Goal: Transaction & Acquisition: Obtain resource

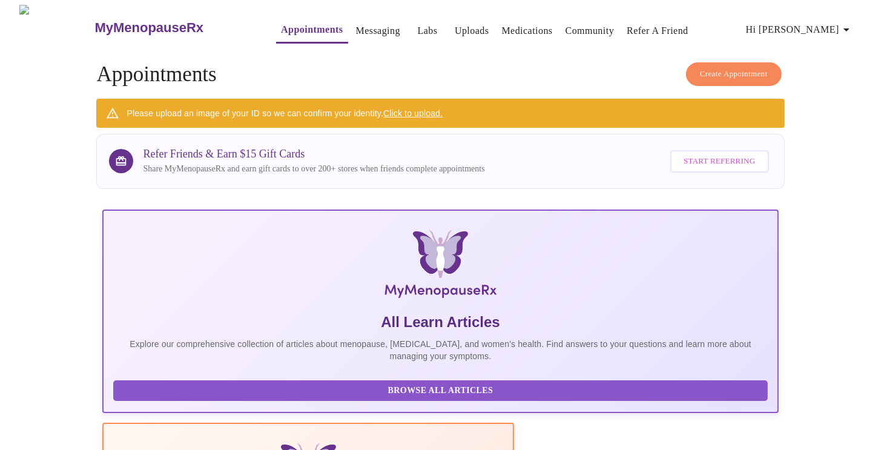
click at [831, 25] on span "Hi [PERSON_NAME]" at bounding box center [800, 29] width 108 height 17
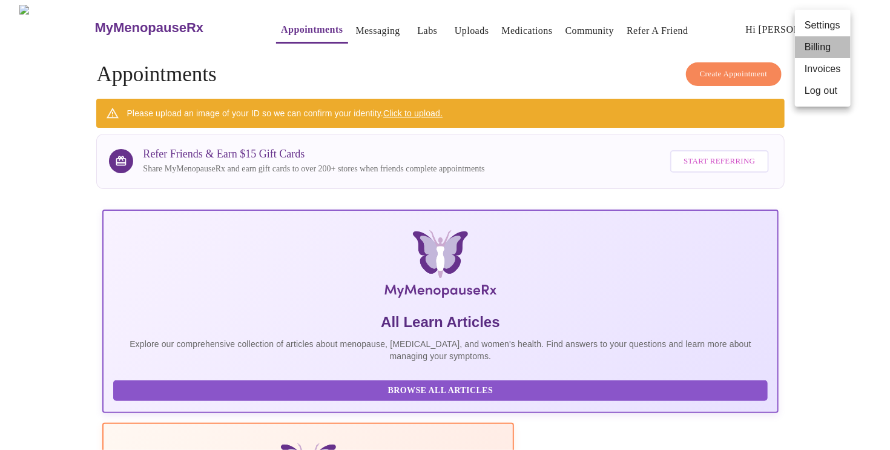
click at [826, 47] on li "Billing" at bounding box center [823, 47] width 56 height 22
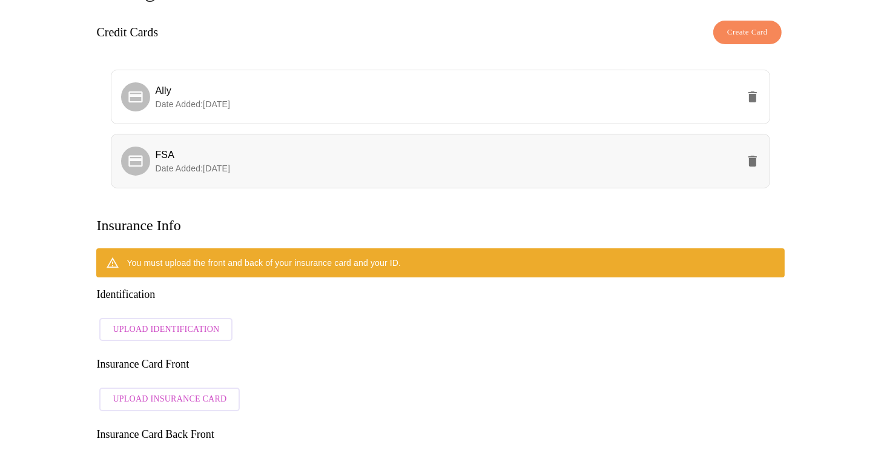
scroll to position [82, 0]
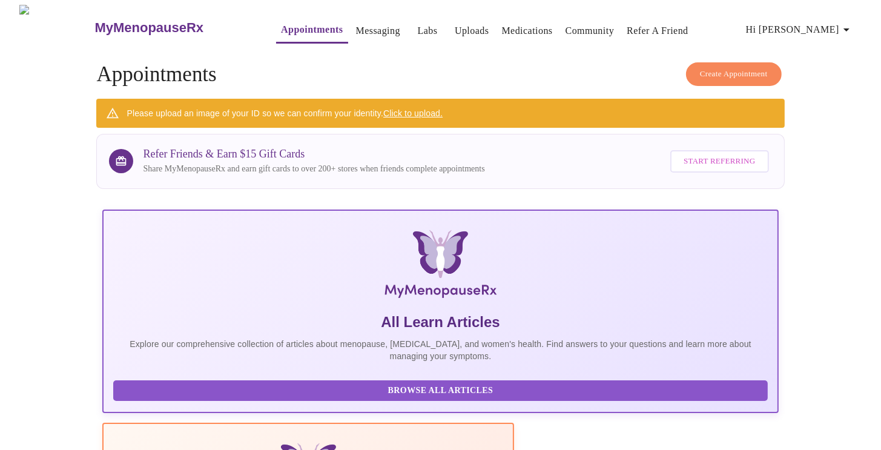
click at [827, 22] on span "Hi [PERSON_NAME]" at bounding box center [800, 29] width 108 height 17
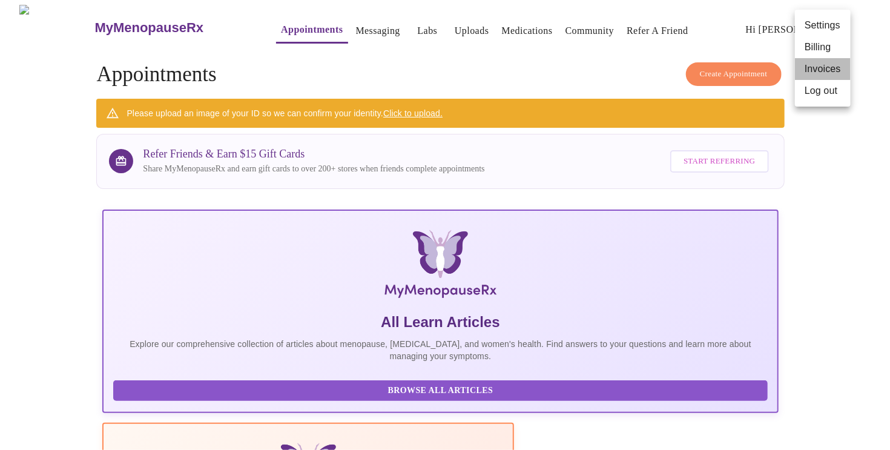
click at [820, 74] on li "Invoices" at bounding box center [823, 69] width 56 height 22
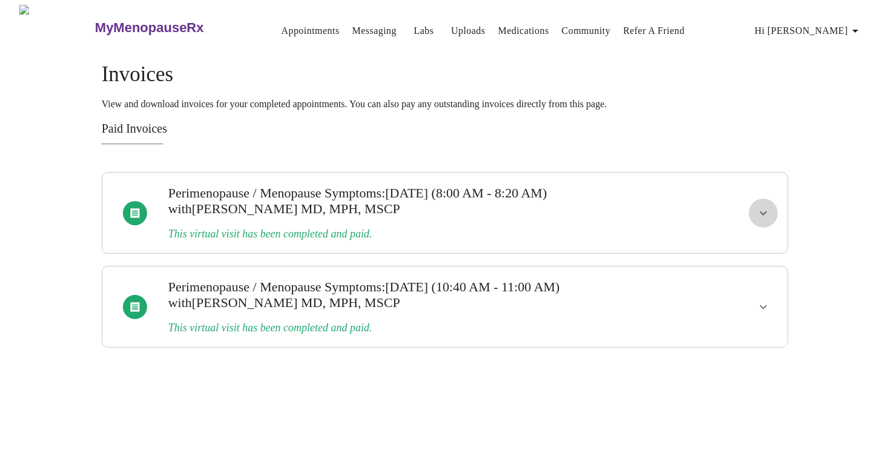
click at [763, 206] on icon "show more" at bounding box center [763, 213] width 15 height 15
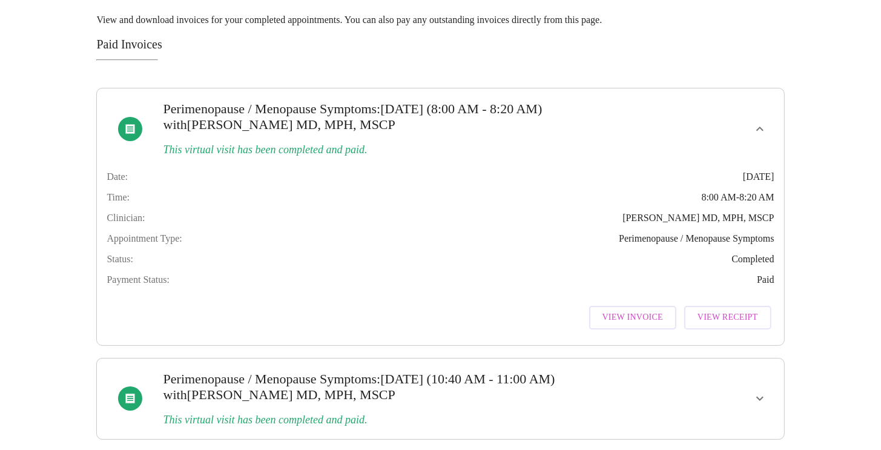
scroll to position [102, 0]
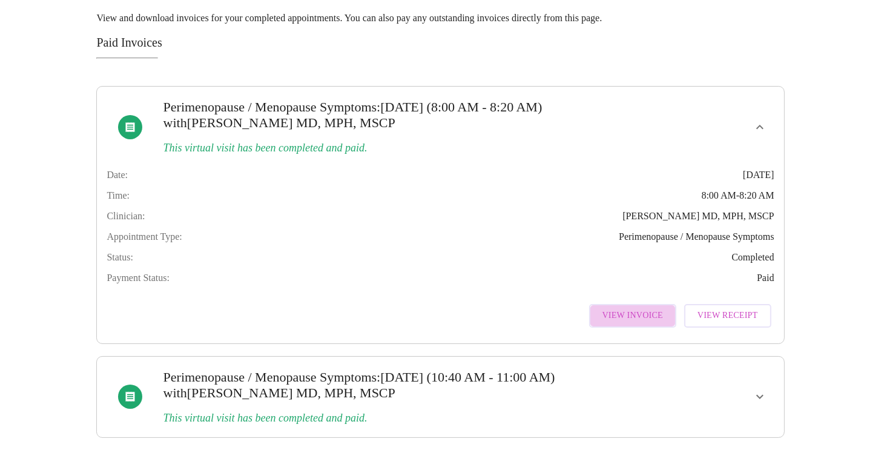
click at [648, 309] on span "View Invoice" at bounding box center [633, 315] width 61 height 15
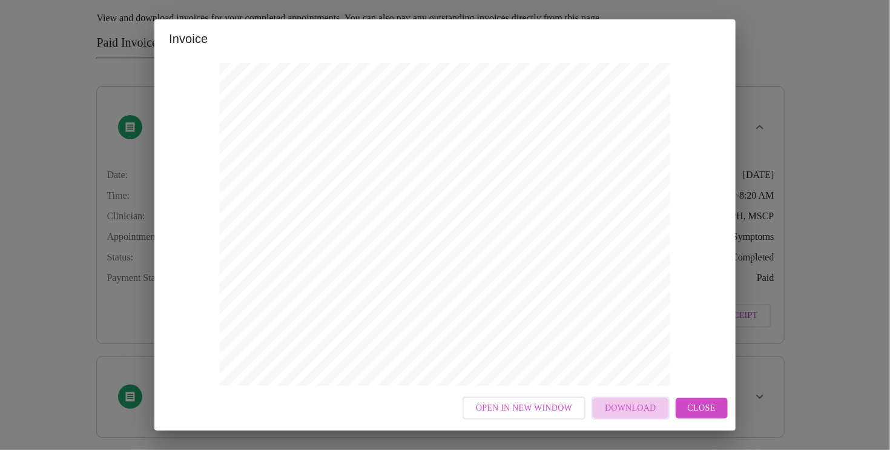
click at [653, 409] on span "Download" at bounding box center [630, 408] width 51 height 15
click at [695, 402] on span "Close" at bounding box center [702, 408] width 28 height 15
